Goal: Feedback & Contribution: Submit feedback/report problem

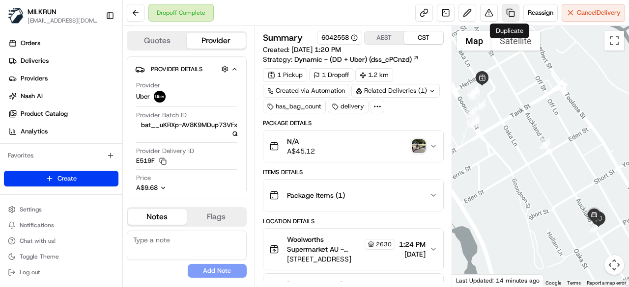
click at [512, 9] on link at bounding box center [511, 13] width 18 height 18
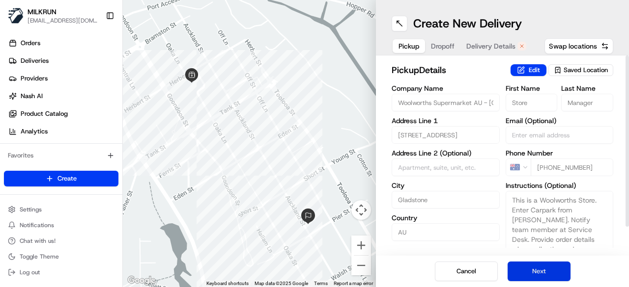
click at [557, 273] on button "Next" at bounding box center [539, 272] width 63 height 20
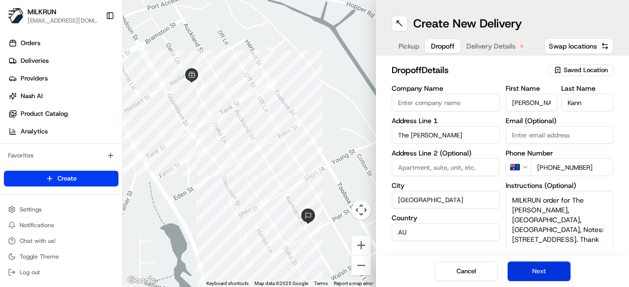
click at [557, 273] on button "Next" at bounding box center [539, 272] width 63 height 20
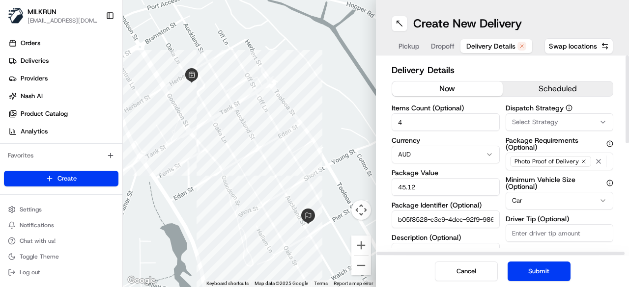
click at [465, 89] on button "now" at bounding box center [447, 89] width 111 height 15
click at [457, 87] on button "now" at bounding box center [447, 89] width 111 height 15
click at [538, 268] on button "Submit" at bounding box center [539, 272] width 63 height 20
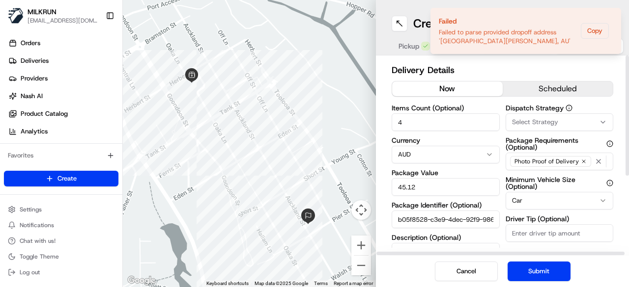
click at [470, 217] on input "b05f8528-c3e9-4dec-92f9-986583b1951b_copy" at bounding box center [446, 220] width 108 height 18
type input "b05f8528-c3e9-4dec-92f9-986583b1951b_1"
click at [521, 267] on button "Submit" at bounding box center [539, 272] width 63 height 20
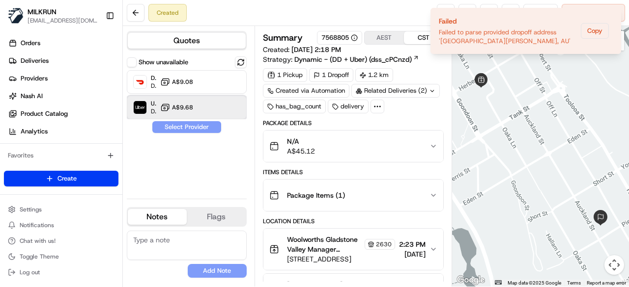
drag, startPoint x: 225, startPoint y: 104, endPoint x: 209, endPoint y: 137, distance: 36.7
click at [223, 106] on div at bounding box center [221, 108] width 12 height 12
click at [206, 132] on button "Assign Provider" at bounding box center [187, 127] width 70 height 12
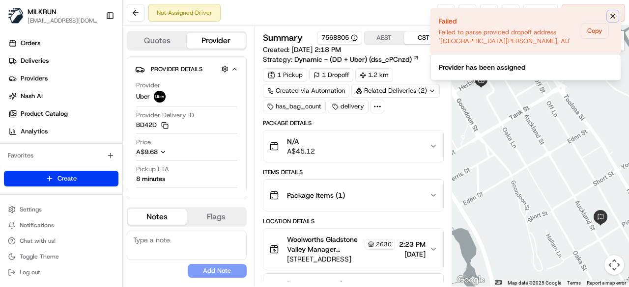
click at [614, 14] on icon "Notifications (F8)" at bounding box center [613, 16] width 4 height 4
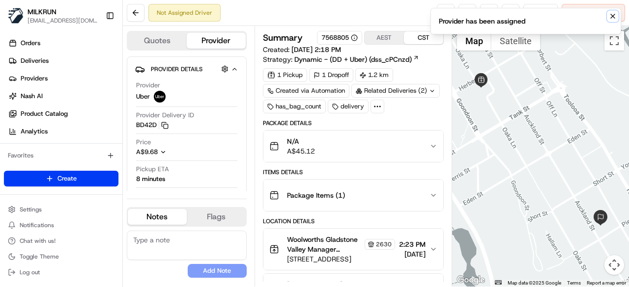
click at [613, 15] on icon "Notifications (F8)" at bounding box center [613, 16] width 4 height 4
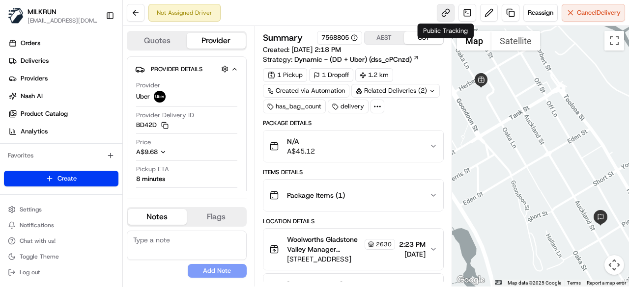
click at [446, 11] on link at bounding box center [446, 13] width 18 height 18
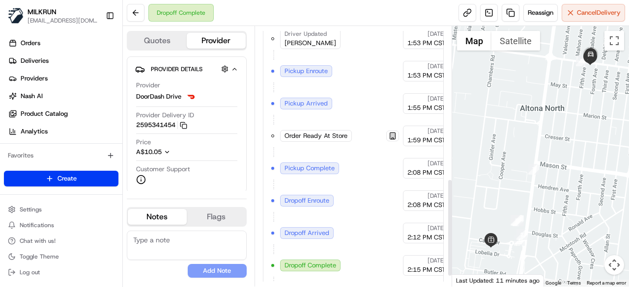
scroll to position [432, 0]
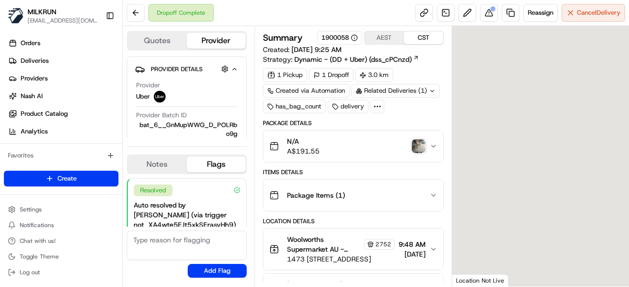
scroll to position [79, 0]
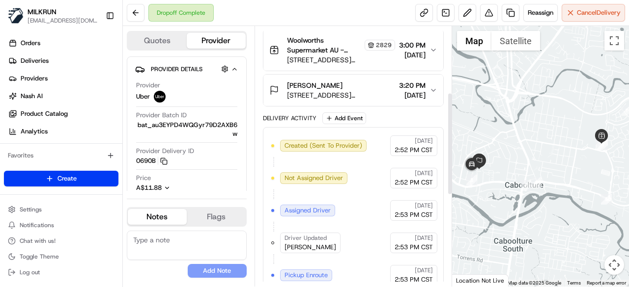
scroll to position [154, 0]
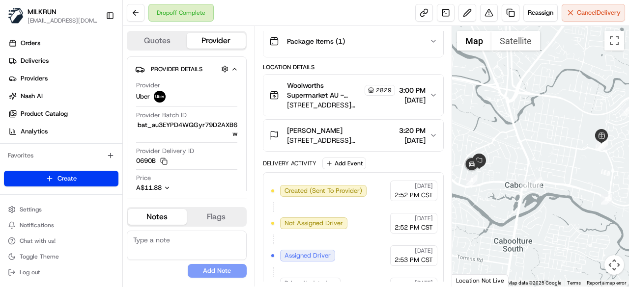
click at [434, 134] on icon "button" at bounding box center [434, 136] width 8 height 8
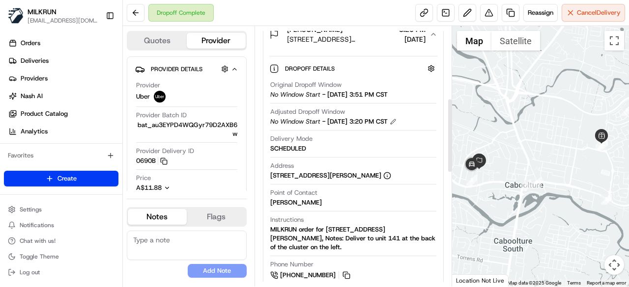
scroll to position [253, 0]
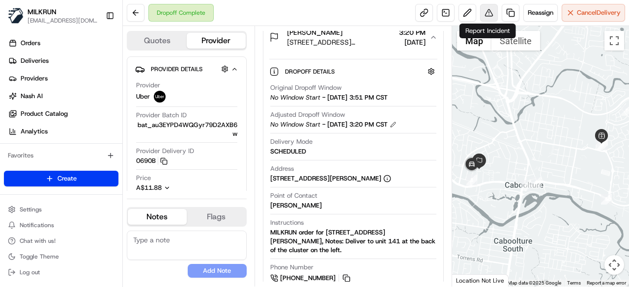
click at [492, 14] on button at bounding box center [489, 13] width 18 height 18
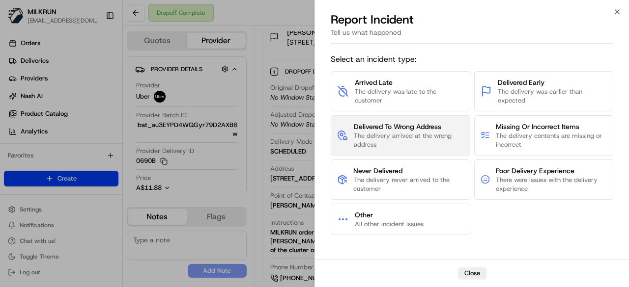
click at [411, 137] on span "The delivery arrived at the wrong address" at bounding box center [409, 141] width 110 height 18
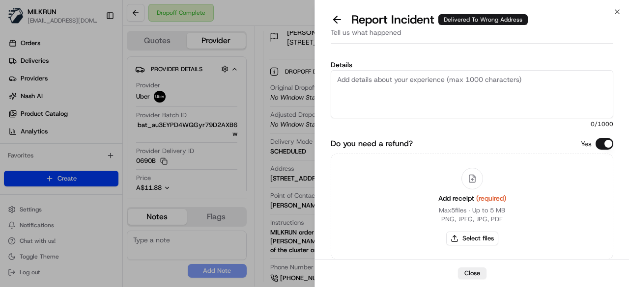
click at [399, 95] on textarea "Details" at bounding box center [472, 94] width 283 height 48
paste textarea "The customer didn't receive the order. Confirmed with Uber customer service tha…"
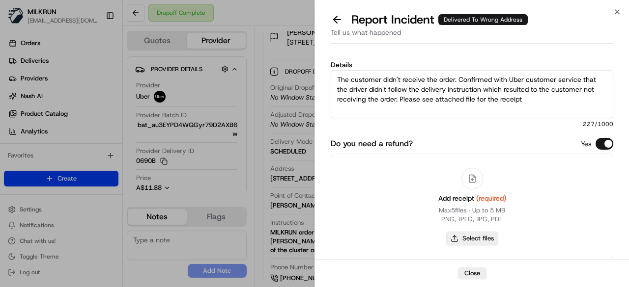
type textarea "The customer didn't receive the order. Confirmed with Uber customer service tha…"
click at [474, 234] on button "Select files" at bounding box center [472, 239] width 52 height 14
type input "C:\fakepath\receipt.pdf"
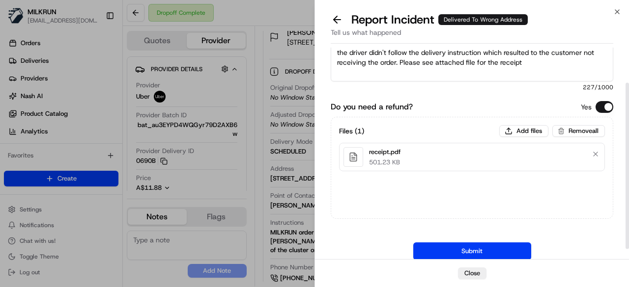
scroll to position [58, 0]
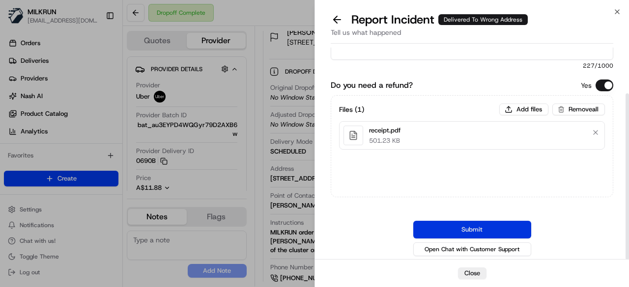
click at [489, 221] on button "Submit" at bounding box center [472, 230] width 118 height 18
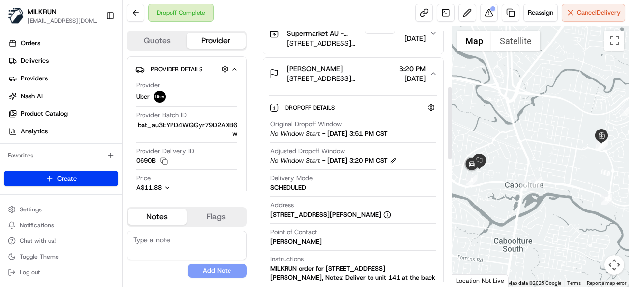
scroll to position [203, 0]
